Goal: Information Seeking & Learning: Check status

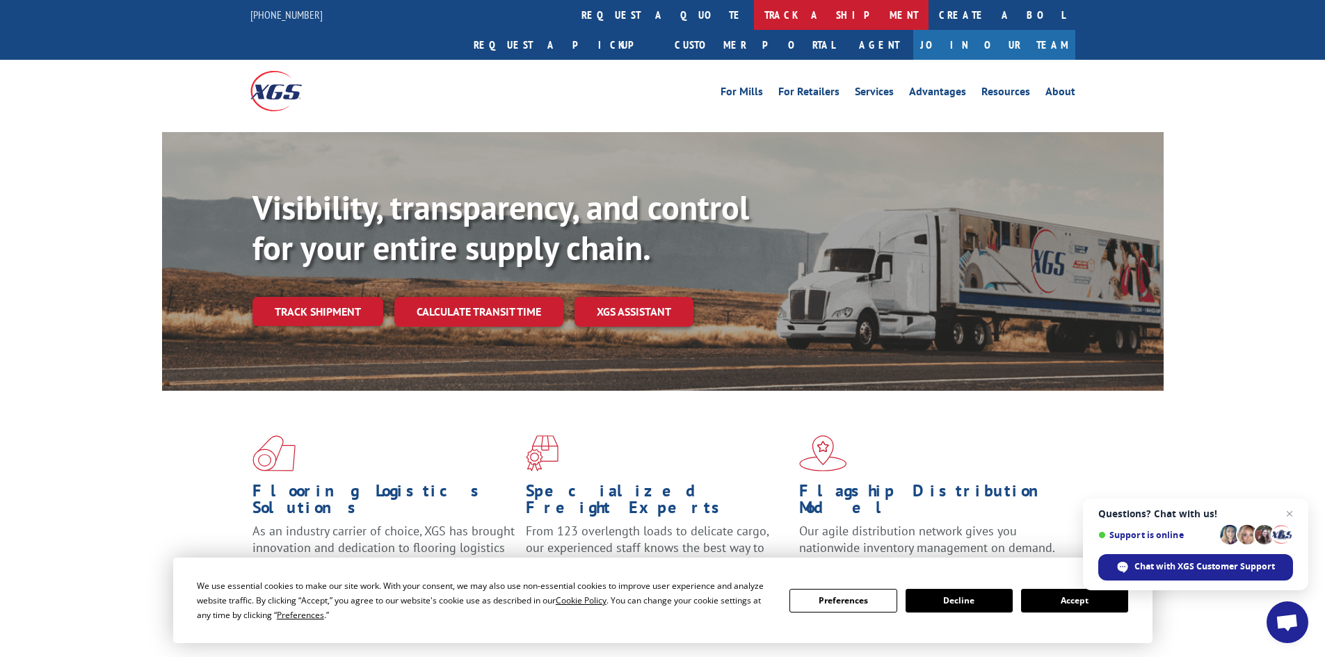
click at [754, 15] on link "track a shipment" at bounding box center [841, 15] width 175 height 30
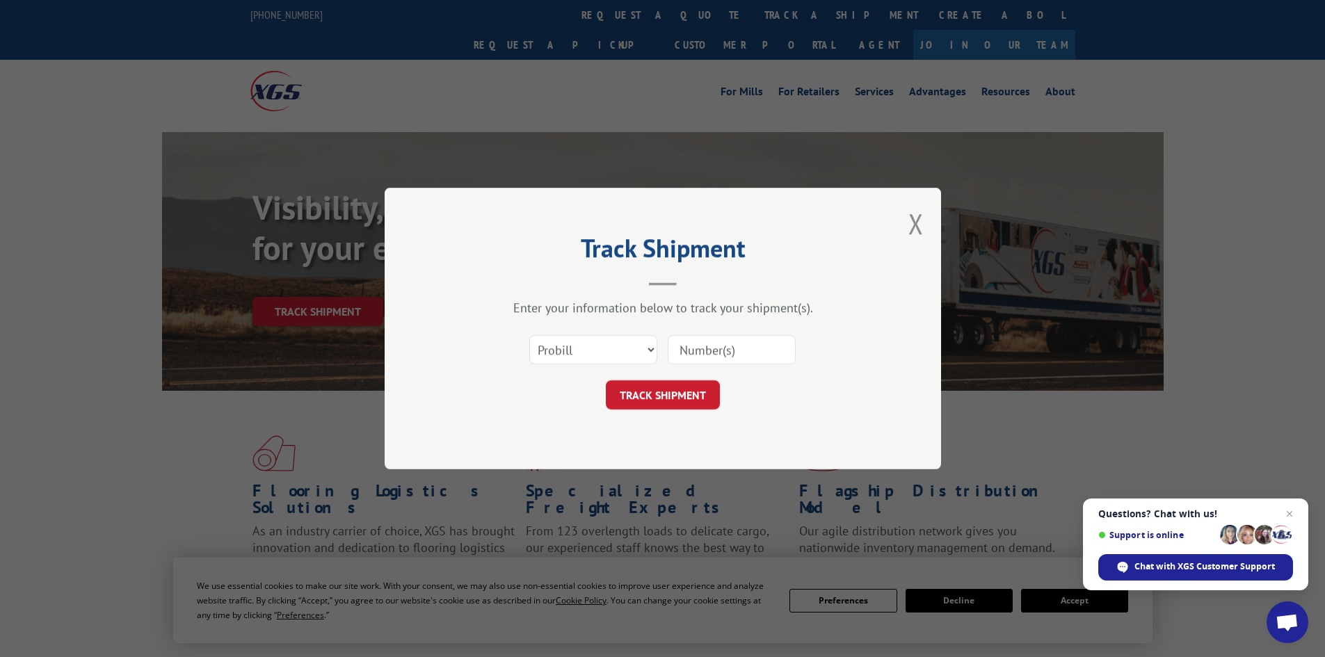
click at [721, 350] on input at bounding box center [732, 349] width 128 height 29
paste input "16137742"
type input "16137742"
click at [654, 394] on button "TRACK SHIPMENT" at bounding box center [663, 394] width 114 height 29
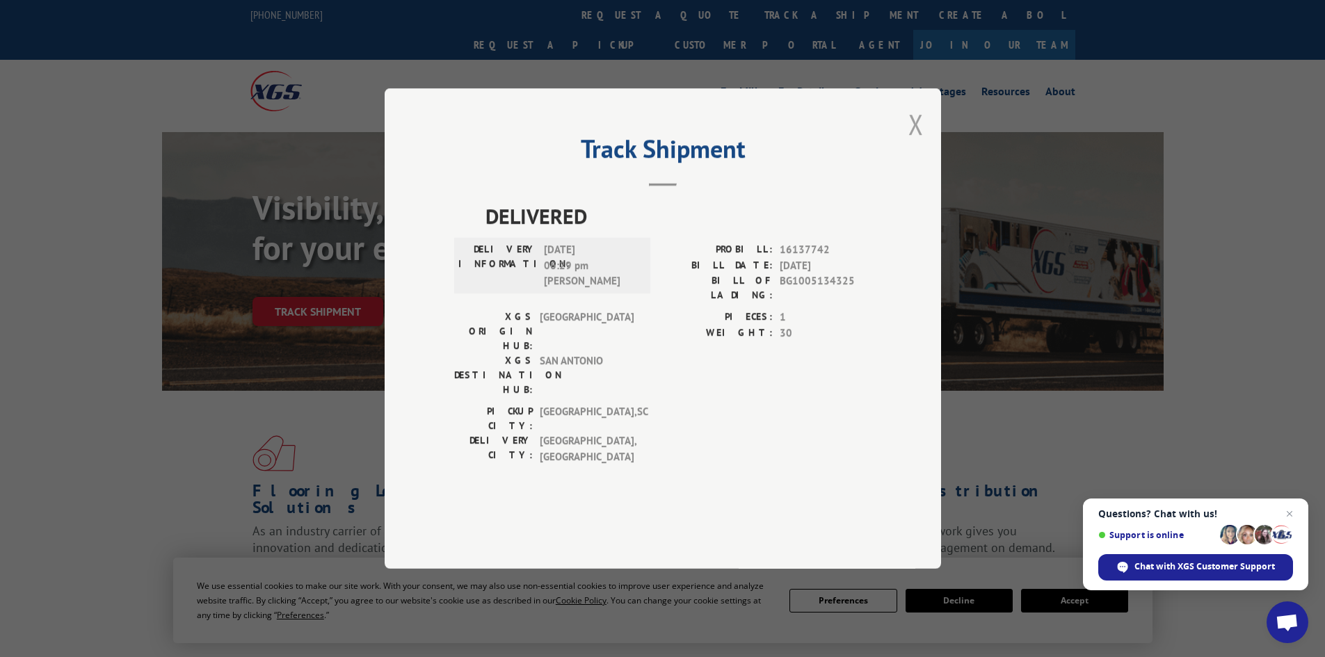
click at [916, 143] on button "Close modal" at bounding box center [915, 124] width 15 height 37
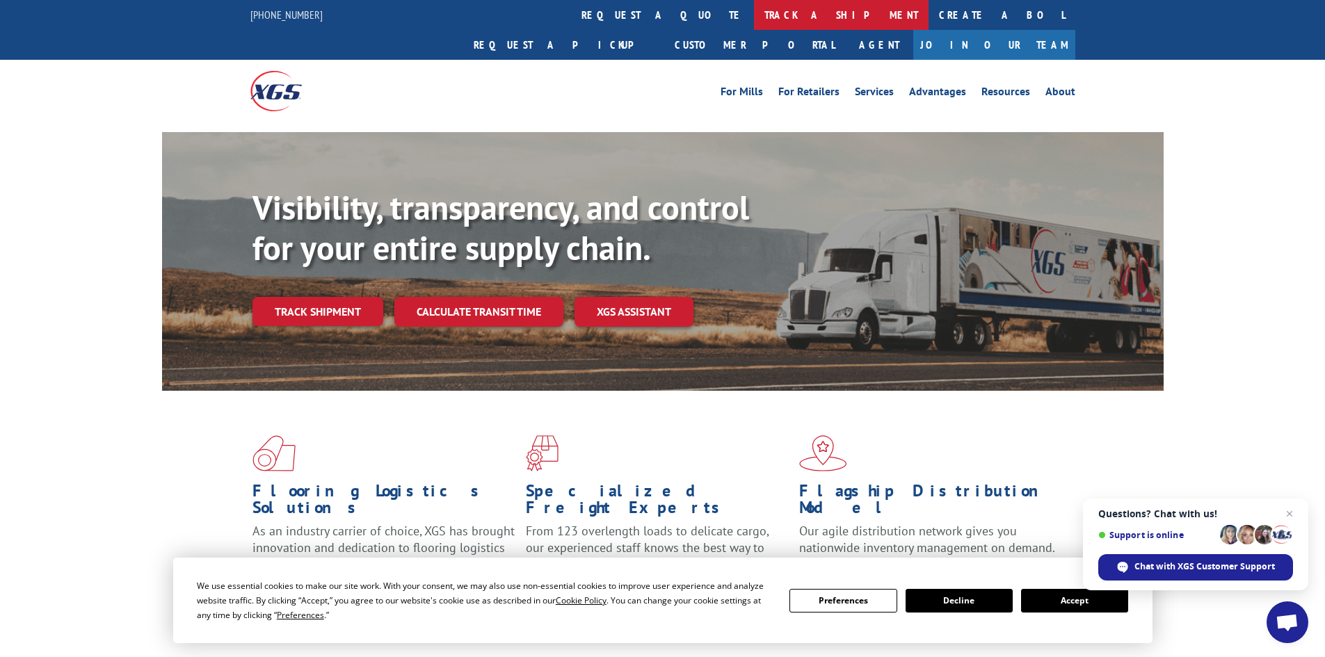
click at [754, 11] on link "track a shipment" at bounding box center [841, 15] width 175 height 30
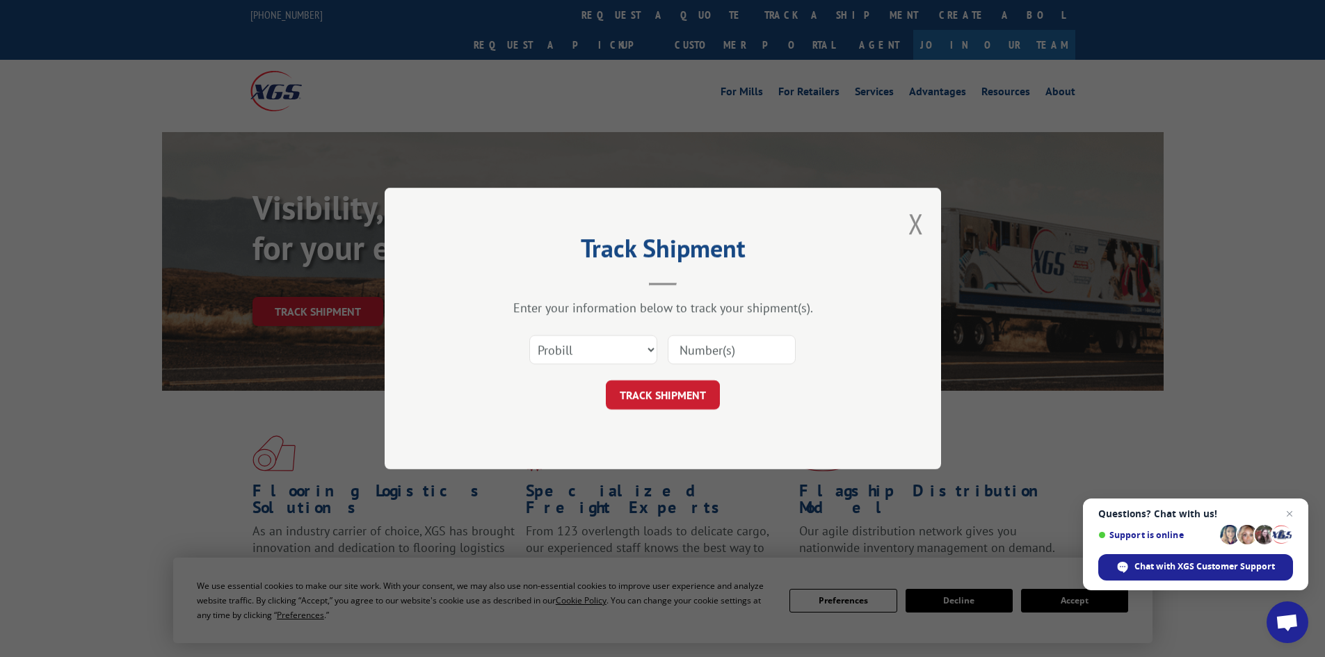
click at [680, 351] on input at bounding box center [732, 349] width 128 height 29
paste input "16137742"
type input "16137742"
click at [659, 394] on button "TRACK SHIPMENT" at bounding box center [663, 394] width 114 height 29
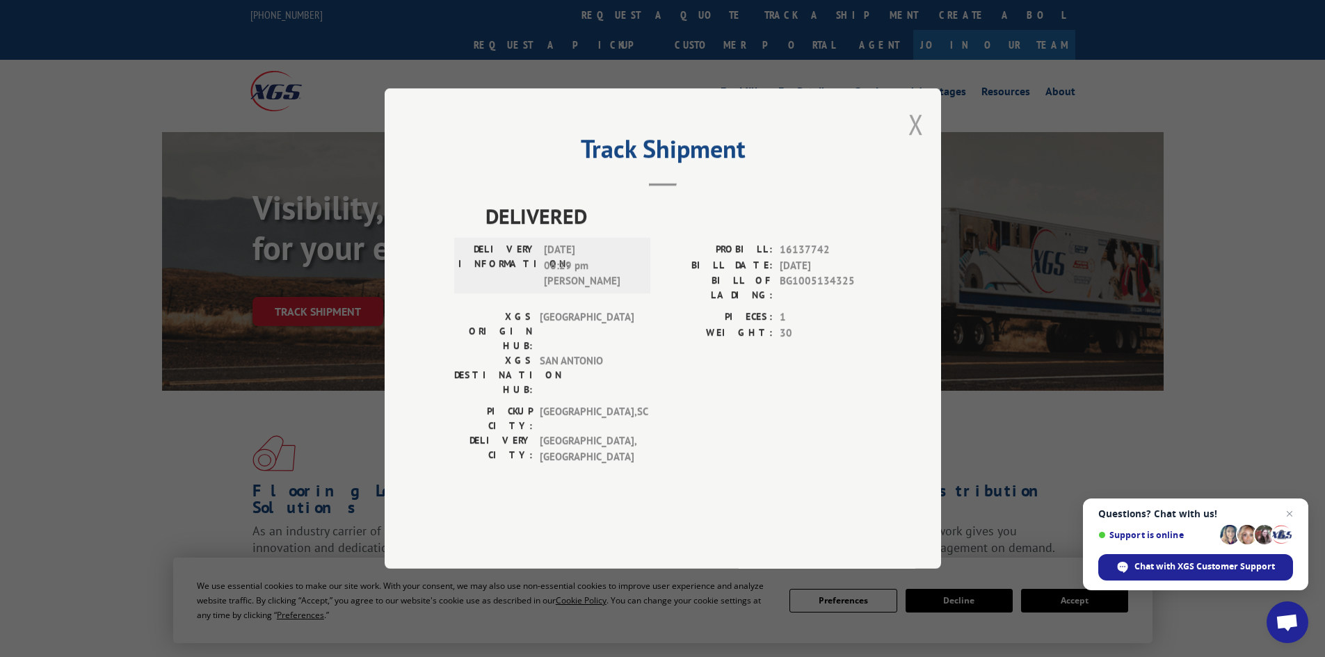
click at [917, 143] on button "Close modal" at bounding box center [915, 124] width 15 height 37
